Goal: Transaction & Acquisition: Purchase product/service

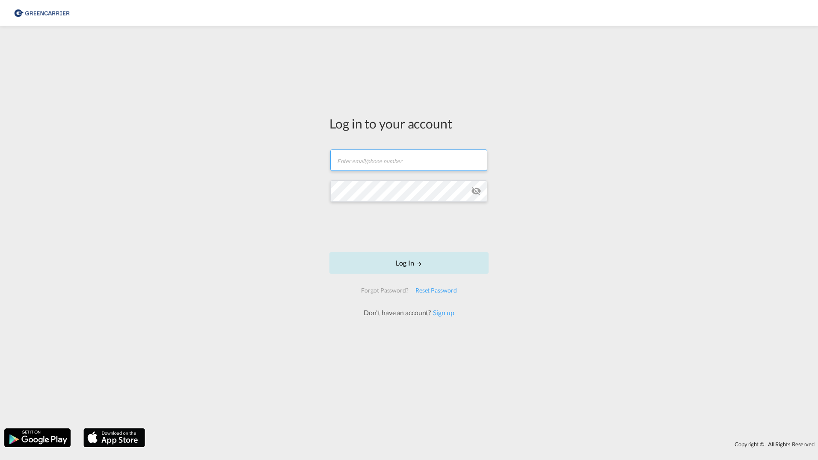
type input "[PERSON_NAME][EMAIL_ADDRESS][DOMAIN_NAME]"
click at [386, 258] on button "Log In" at bounding box center [409, 262] width 159 height 21
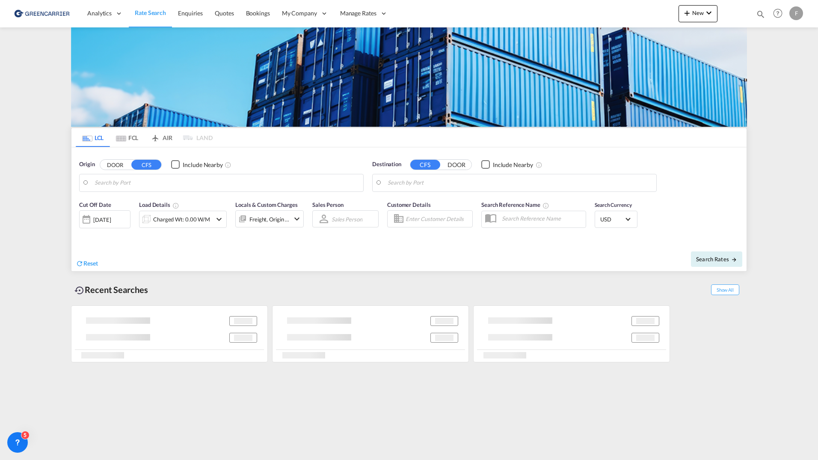
type input "[GEOGRAPHIC_DATA], NOOSL"
type input "Busan, KRPUS"
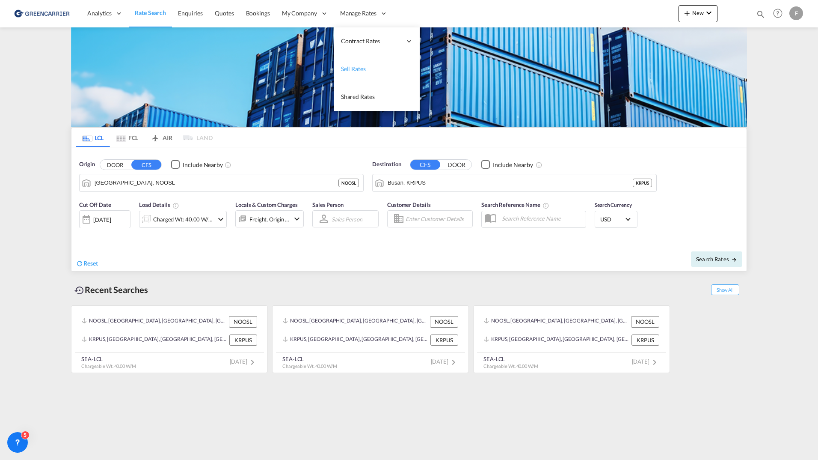
click at [369, 69] on link "Sell Rates" at bounding box center [377, 69] width 86 height 28
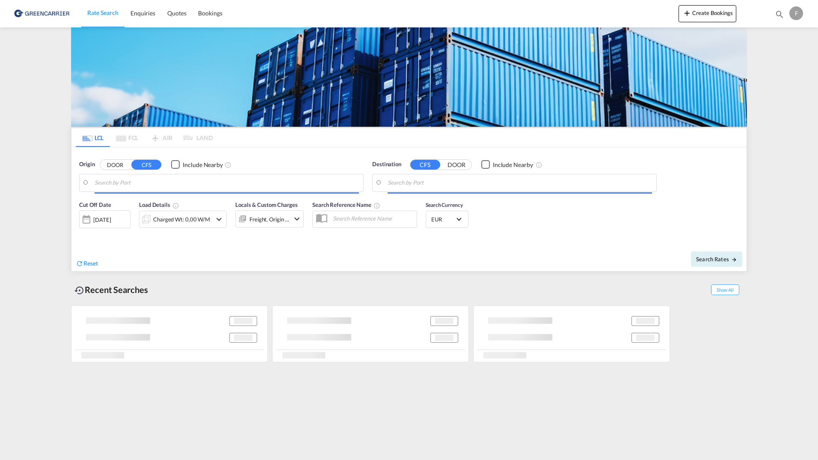
type input "[GEOGRAPHIC_DATA] ([GEOGRAPHIC_DATA]), [GEOGRAPHIC_DATA]"
type input "[GEOGRAPHIC_DATA], THBKK"
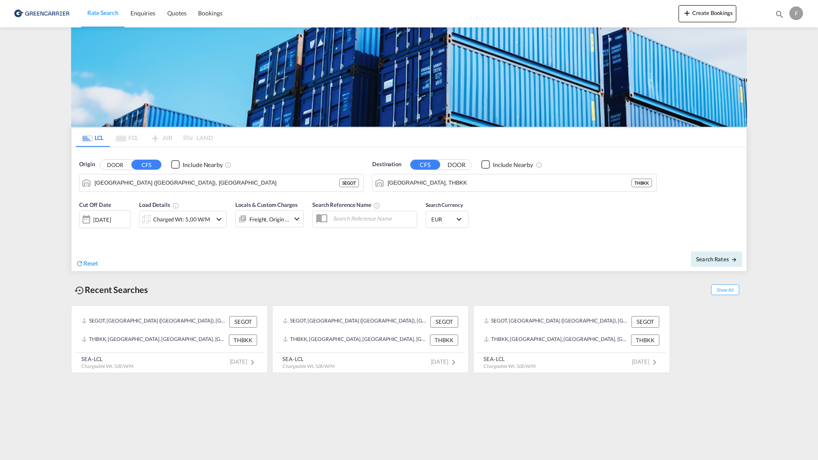
click at [790, 15] on div "f" at bounding box center [797, 13] width 14 height 14
click at [775, 71] on button "Logout" at bounding box center [787, 65] width 56 height 17
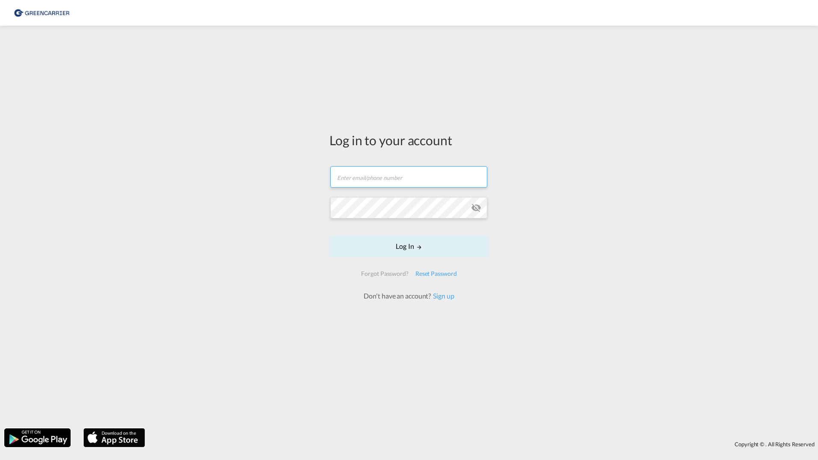
type input "[PERSON_NAME][EMAIL_ADDRESS][DOMAIN_NAME]"
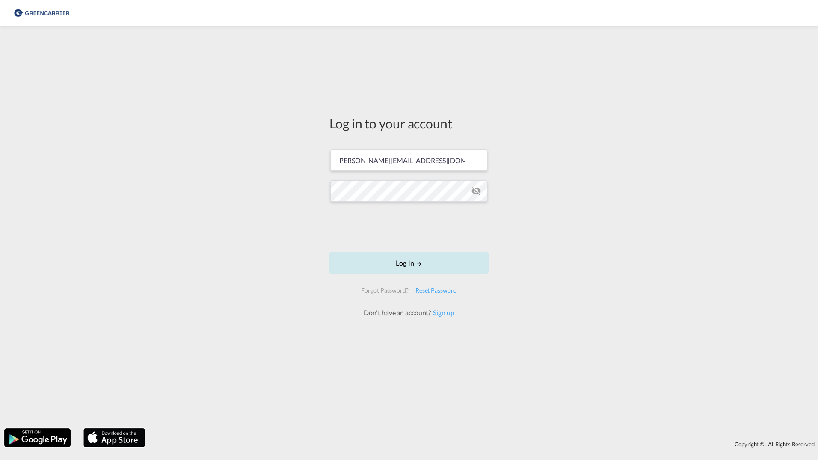
click at [397, 264] on button "Log In" at bounding box center [409, 262] width 159 height 21
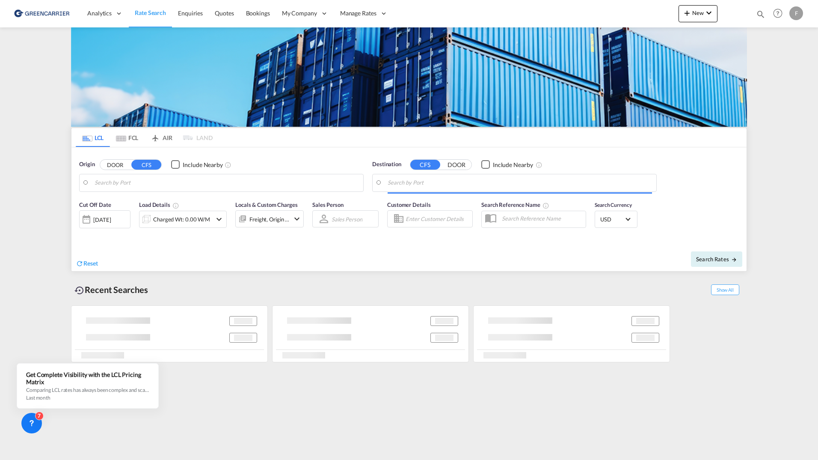
type input "[GEOGRAPHIC_DATA] ([GEOGRAPHIC_DATA]), [GEOGRAPHIC_DATA]"
type input "[GEOGRAPHIC_DATA], MXVER"
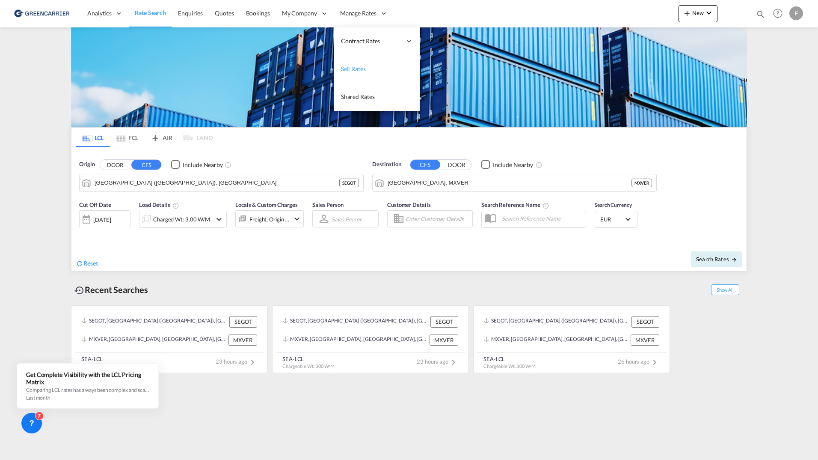
click at [358, 66] on span "Sell Rates" at bounding box center [353, 68] width 25 height 7
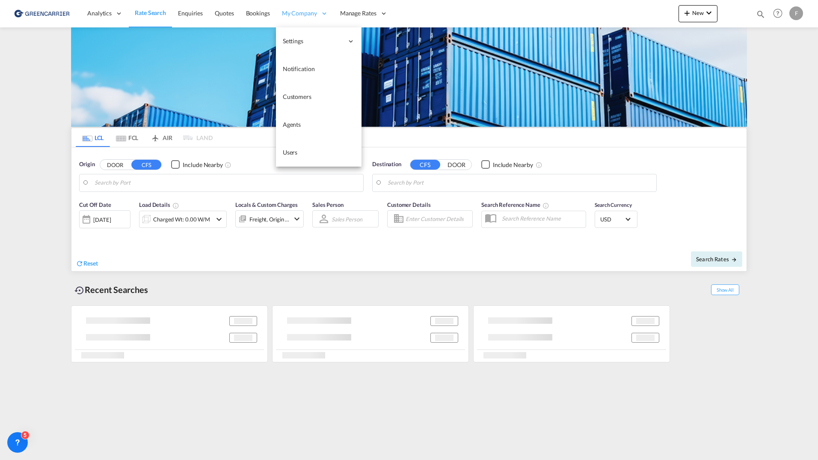
type input "[GEOGRAPHIC_DATA], NOOSL"
type input "Busan, KRPUS"
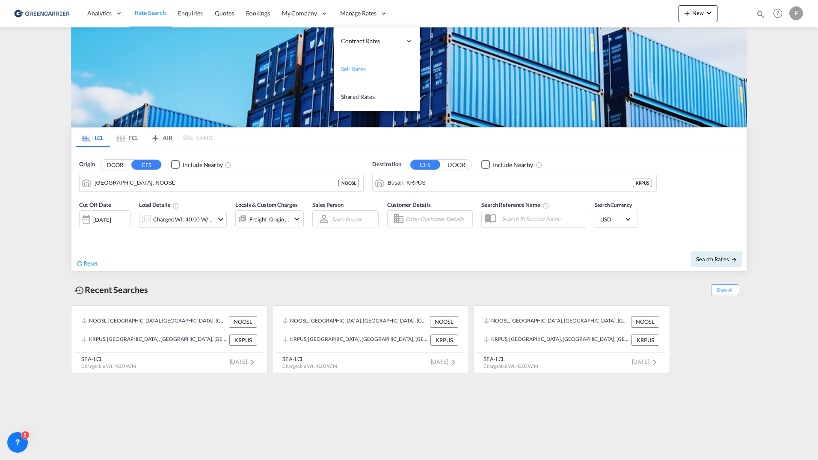
click at [351, 67] on span "Sell Rates" at bounding box center [353, 68] width 25 height 7
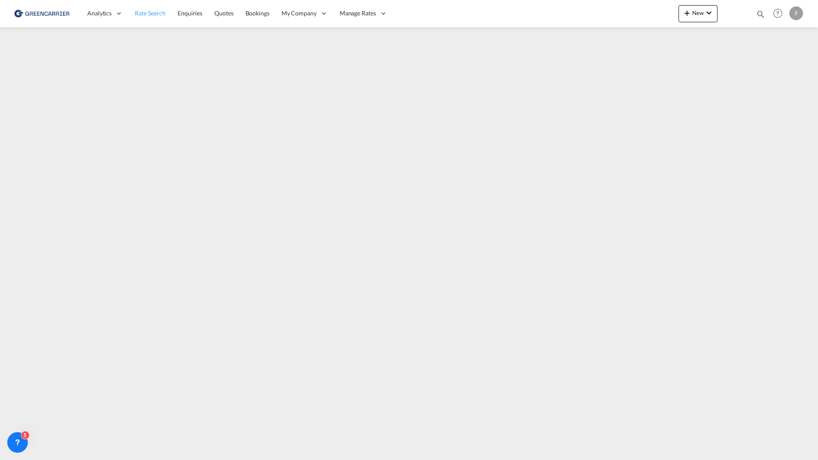
click at [140, 12] on span "Rate Search" at bounding box center [150, 12] width 31 height 7
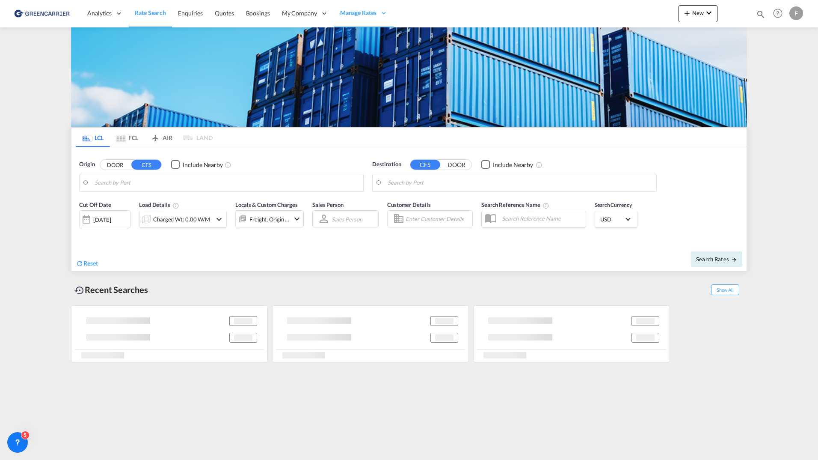
type input "Oslo, NOOSL"
type input "Busan, KRPUS"
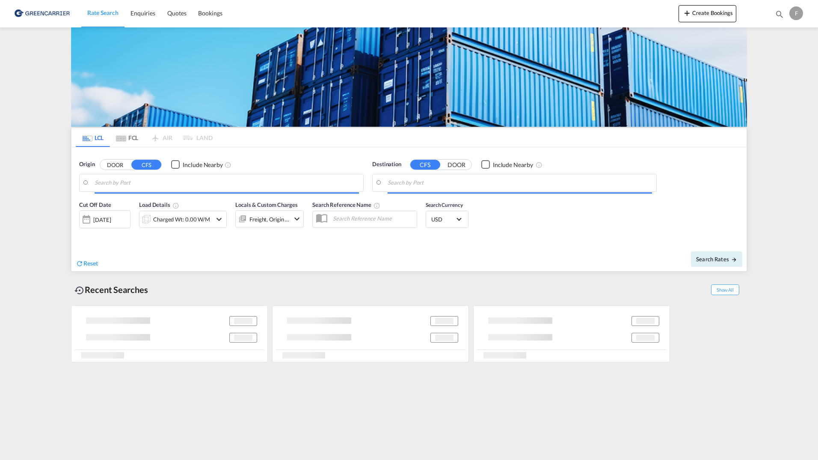
type input "Aarhus, DKAAR"
type input "Bangkok, THBKK"
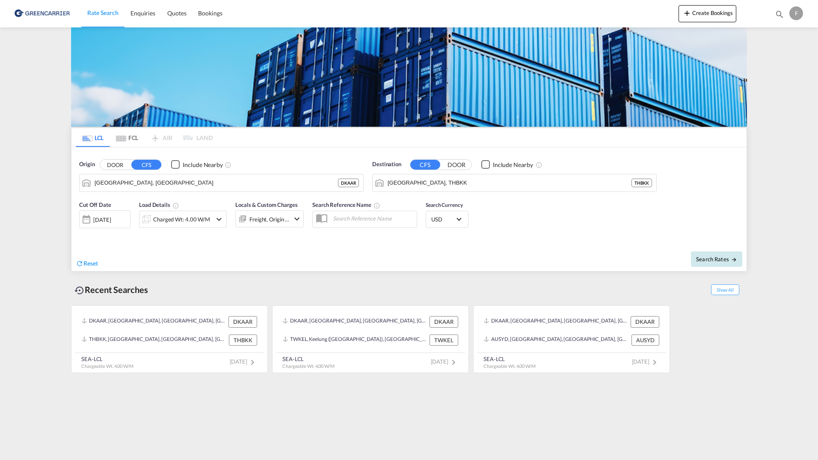
click at [732, 262] on md-icon "icon-arrow-right" at bounding box center [734, 259] width 6 height 6
type input "DKAAR to THBKK / 25 Sep 2025"
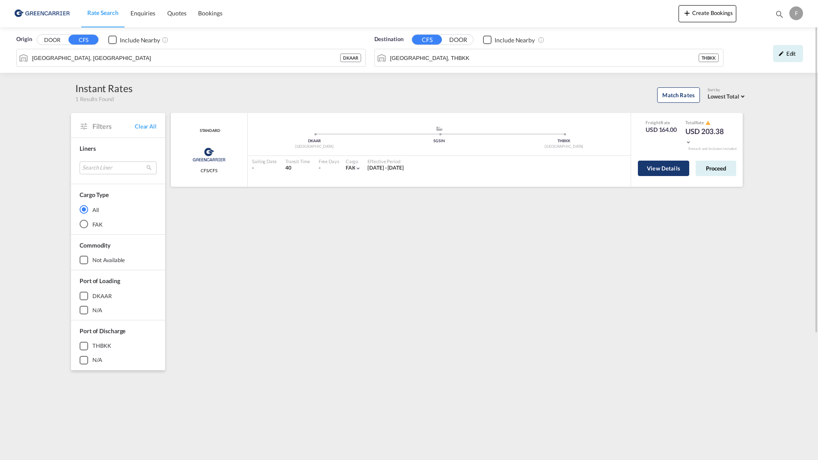
click at [650, 168] on button "View Details" at bounding box center [663, 167] width 51 height 15
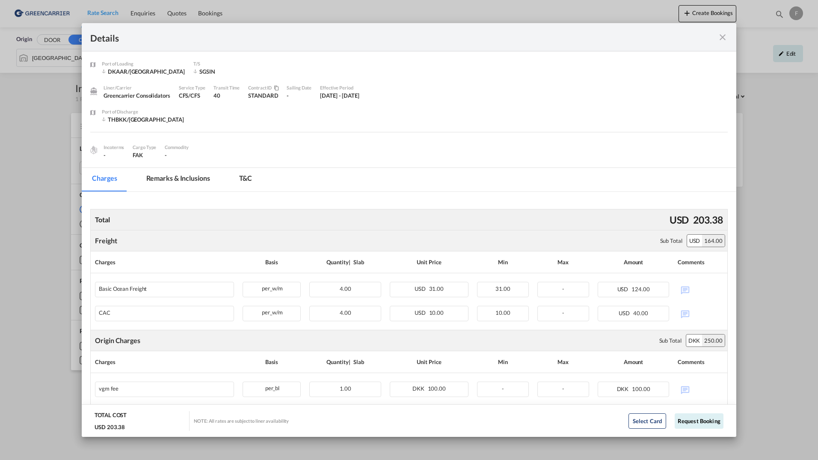
click at [720, 40] on md-icon "icon-close fg-AAA8AD m-0 cursor" at bounding box center [723, 37] width 10 height 10
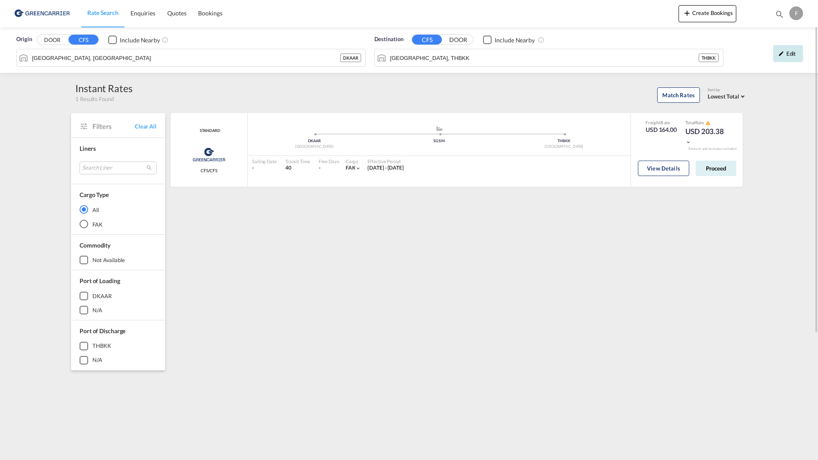
click at [784, 55] on div "Edit" at bounding box center [788, 53] width 30 height 17
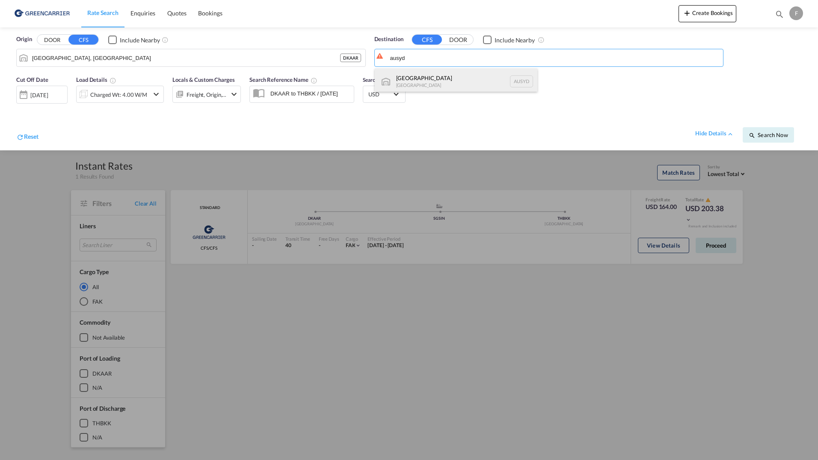
click at [445, 82] on div "Sydney Australia AUSYD" at bounding box center [456, 81] width 163 height 26
type input "Sydney, AUSYD"
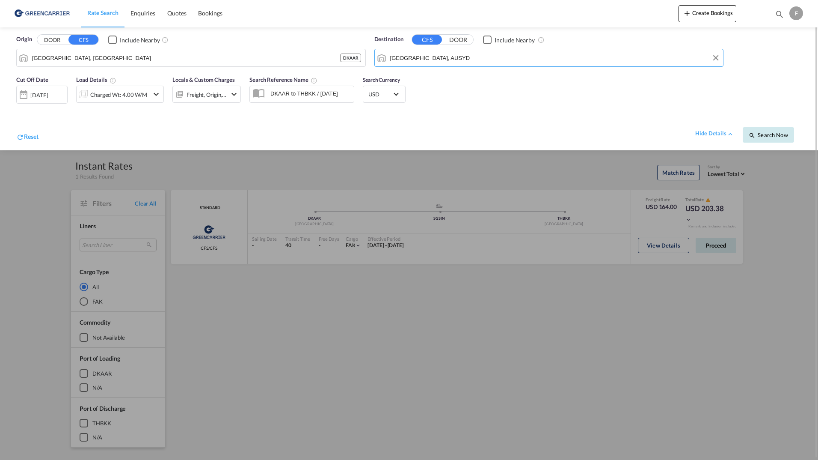
click at [762, 135] on span "Search Now" at bounding box center [768, 134] width 39 height 7
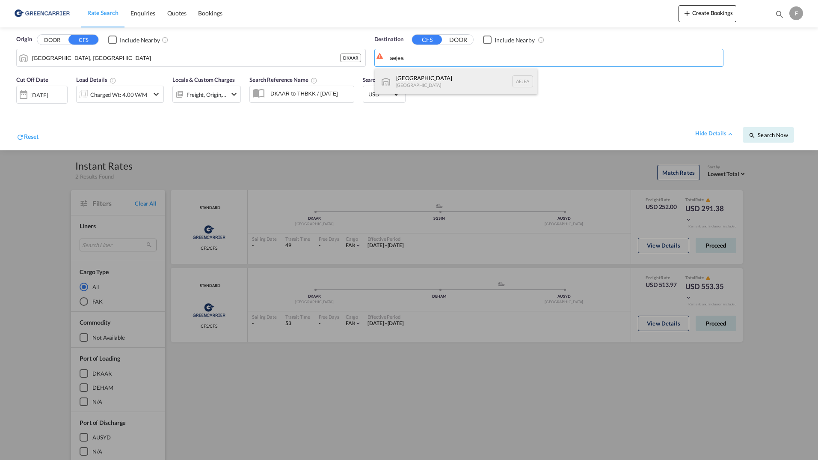
click at [452, 77] on div "Jebel Ali United Arab Emirates AEJEA" at bounding box center [456, 81] width 163 height 26
type input "Jebel Ali, AEJEA"
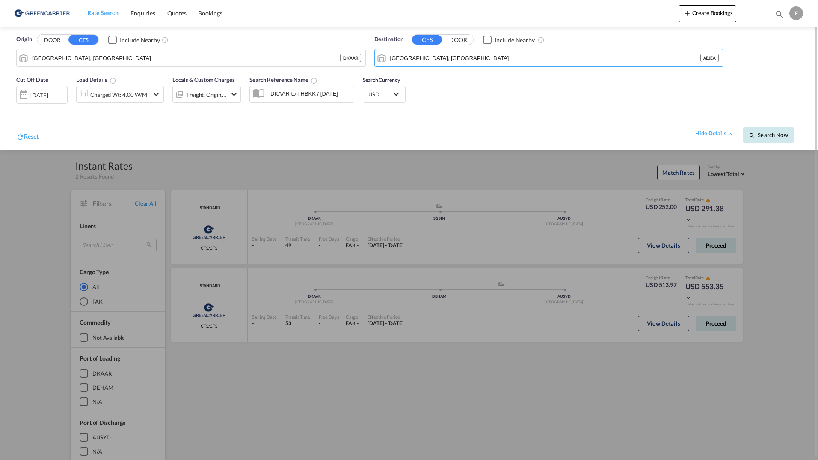
click at [776, 129] on button "Search Now" at bounding box center [768, 134] width 51 height 15
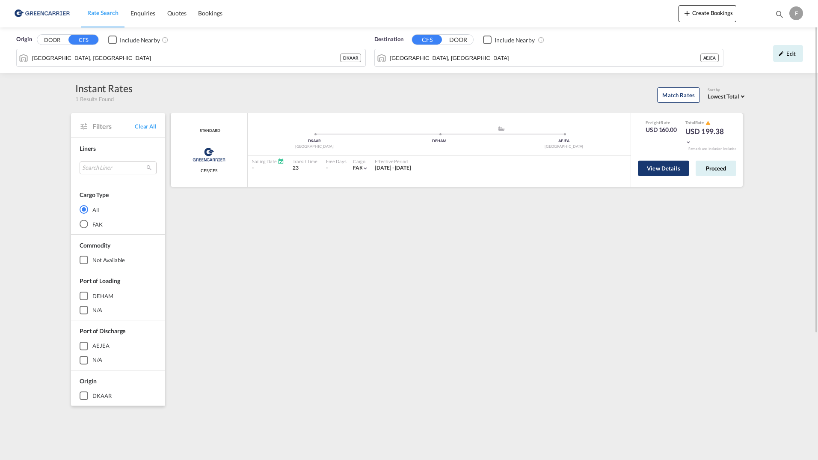
click at [683, 174] on button "View Details" at bounding box center [663, 167] width 51 height 15
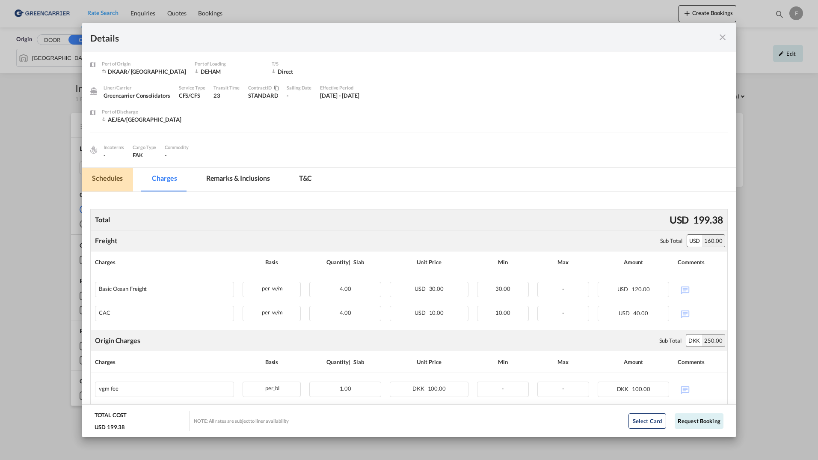
click at [109, 183] on md-tab-item "Schedules" at bounding box center [107, 180] width 51 height 24
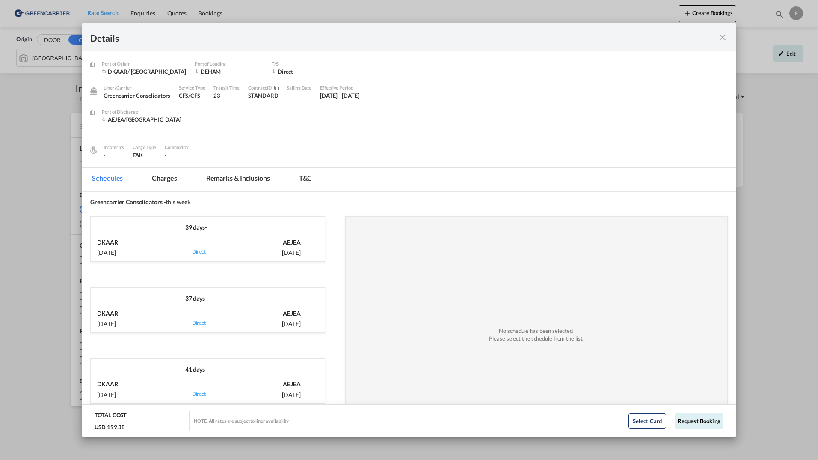
click at [728, 37] on div "Details" at bounding box center [409, 37] width 655 height 28
click at [726, 39] on md-icon "icon-close fg-AAA8AD m-0 cursor" at bounding box center [723, 37] width 10 height 10
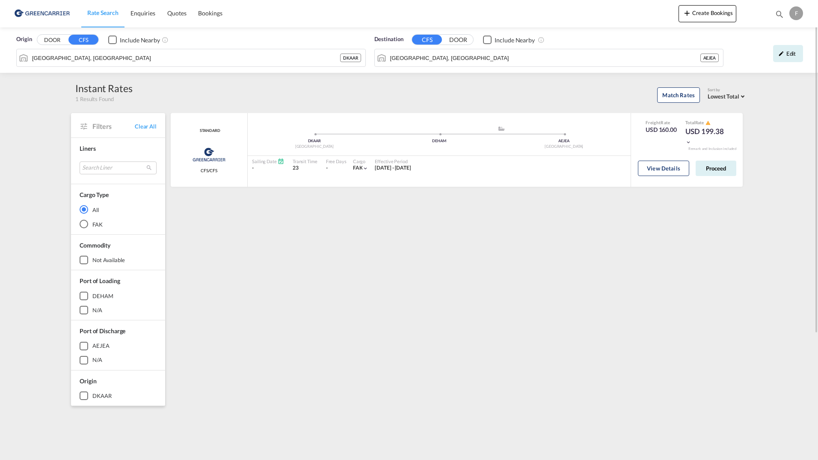
click at [480, 56] on input "Jebel Ali, AEJEA" at bounding box center [545, 57] width 310 height 13
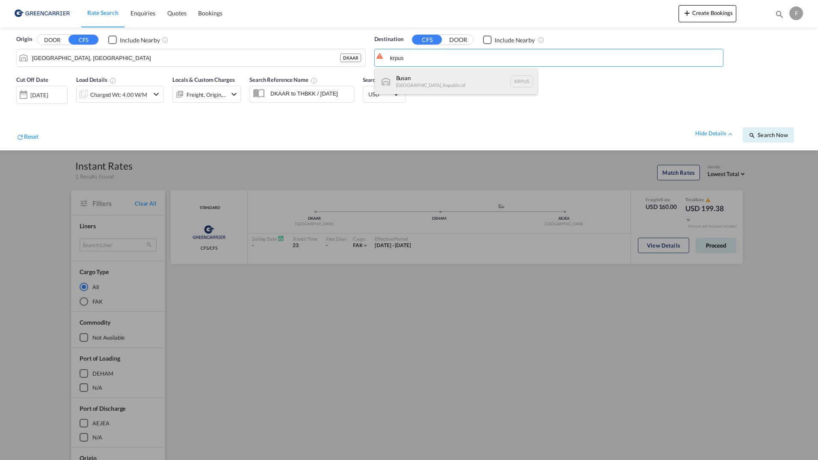
click at [410, 78] on div "Busan Korea, Republic of KRPUS" at bounding box center [456, 81] width 163 height 26
type input "Busan, KRPUS"
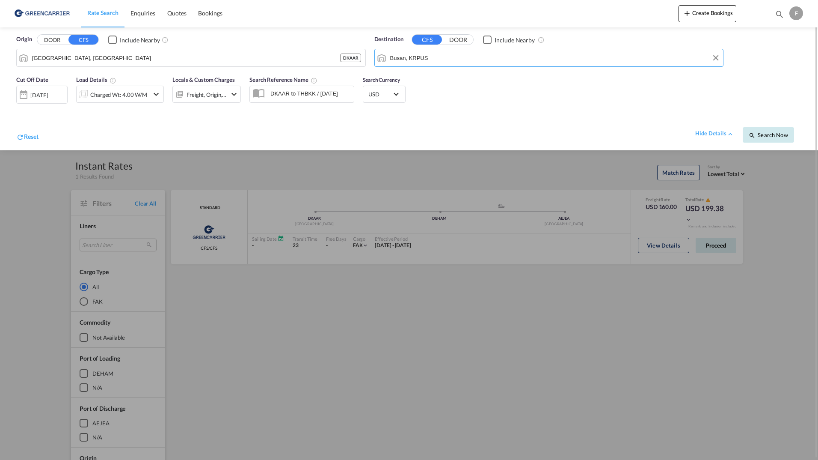
click at [764, 134] on span "Search Now" at bounding box center [768, 134] width 39 height 7
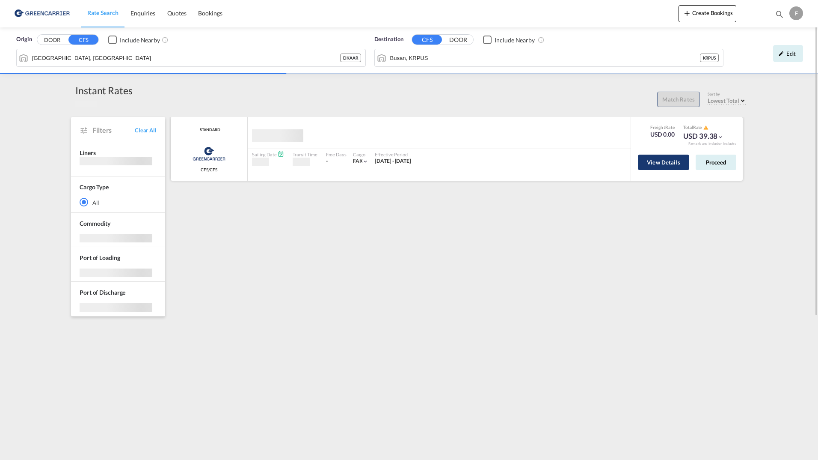
click at [648, 165] on button "View Details" at bounding box center [663, 161] width 51 height 15
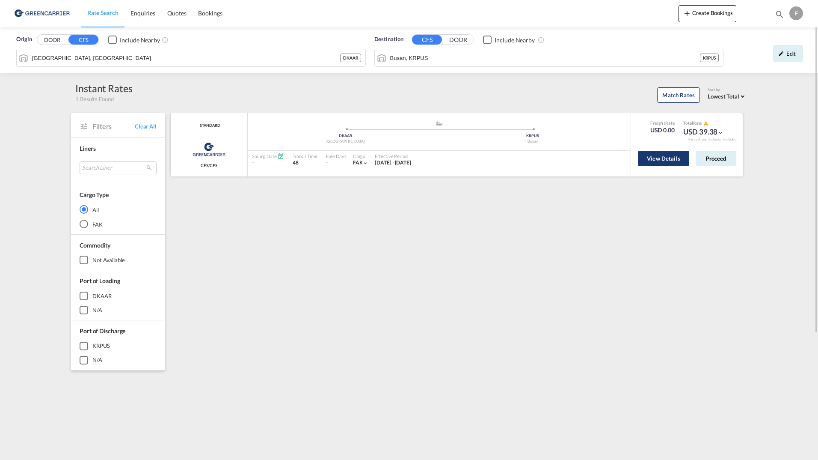
click at [652, 161] on button "View Details" at bounding box center [663, 158] width 51 height 15
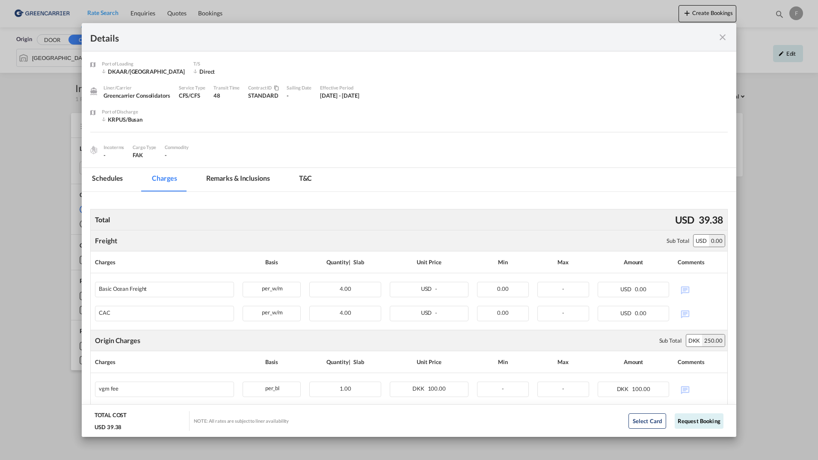
click at [115, 176] on md-tab-item "Schedules" at bounding box center [107, 180] width 51 height 24
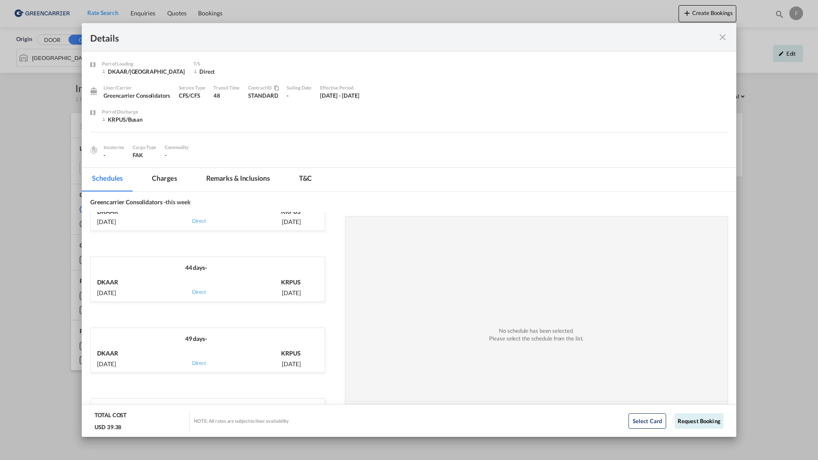
scroll to position [119, 0]
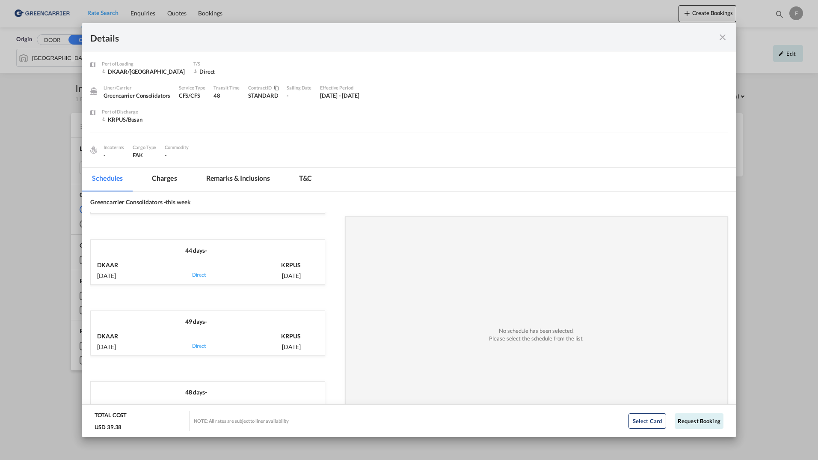
click at [725, 36] on md-icon "icon-close fg-AAA8AD m-0 cursor" at bounding box center [723, 37] width 10 height 10
